Goal: Check status

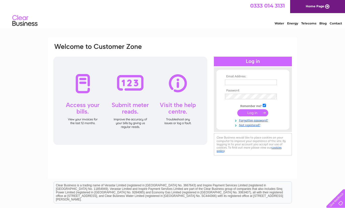
click at [236, 84] on input "text" at bounding box center [251, 83] width 52 height 6
type input "hello@opendistillery.com"
click at [237, 110] on input "submit" at bounding box center [252, 113] width 31 height 7
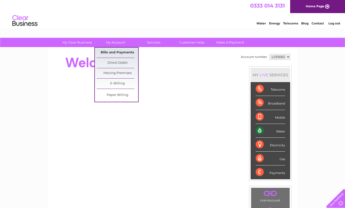
click at [123, 50] on link "Bills and Payments" at bounding box center [118, 53] width 42 height 10
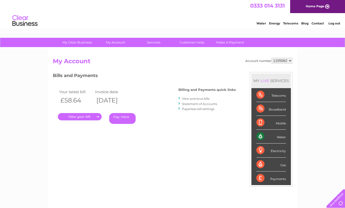
click at [197, 103] on link "Statement of Accounts" at bounding box center [199, 104] width 35 height 4
